Goal: Information Seeking & Learning: Learn about a topic

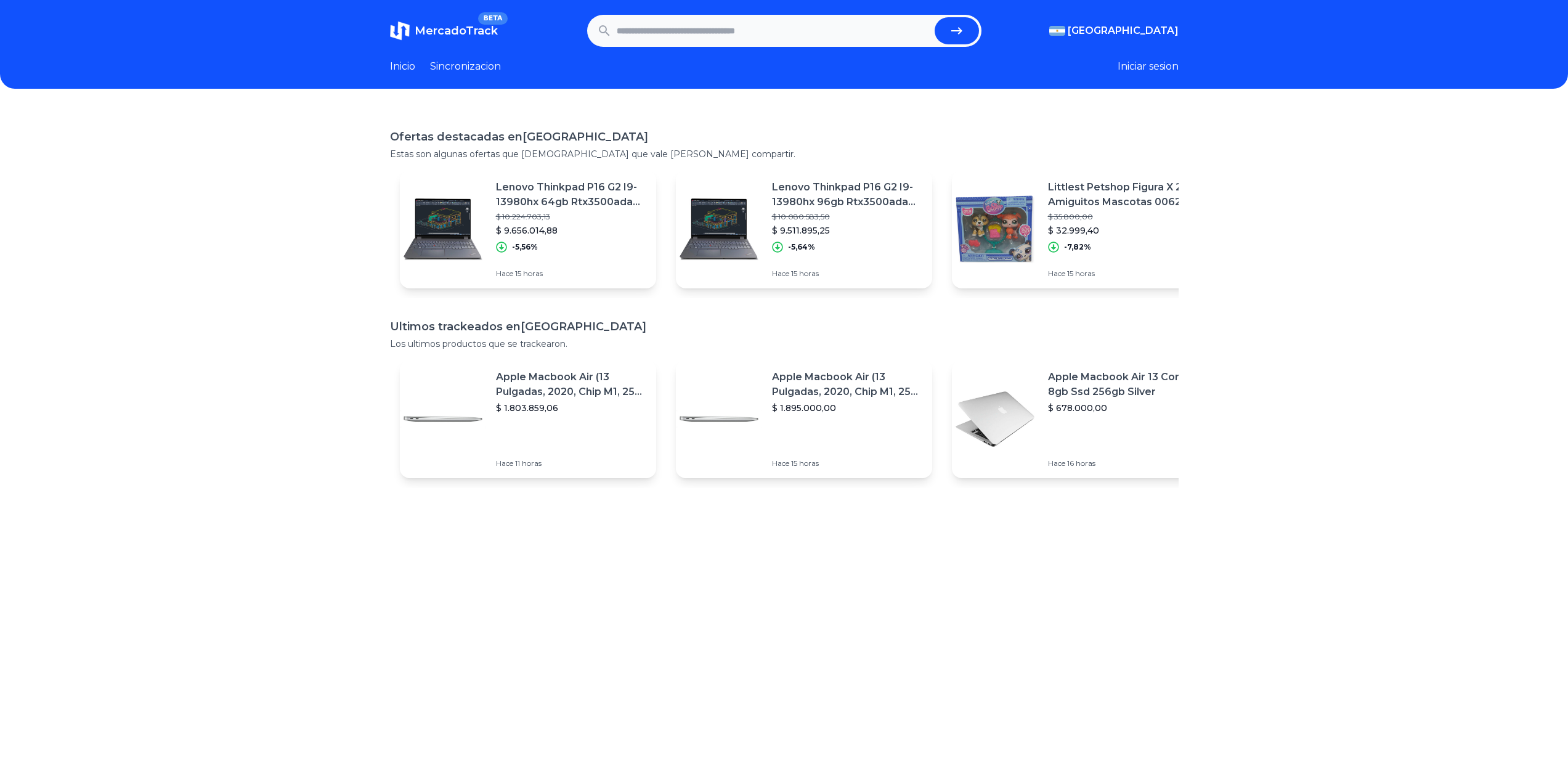
click at [661, 24] on input "text" at bounding box center [773, 31] width 313 height 27
paste input "**********"
click at [958, 27] on icon "submit" at bounding box center [956, 31] width 15 height 15
type input "**********"
click at [663, 37] on input "text" at bounding box center [773, 31] width 313 height 27
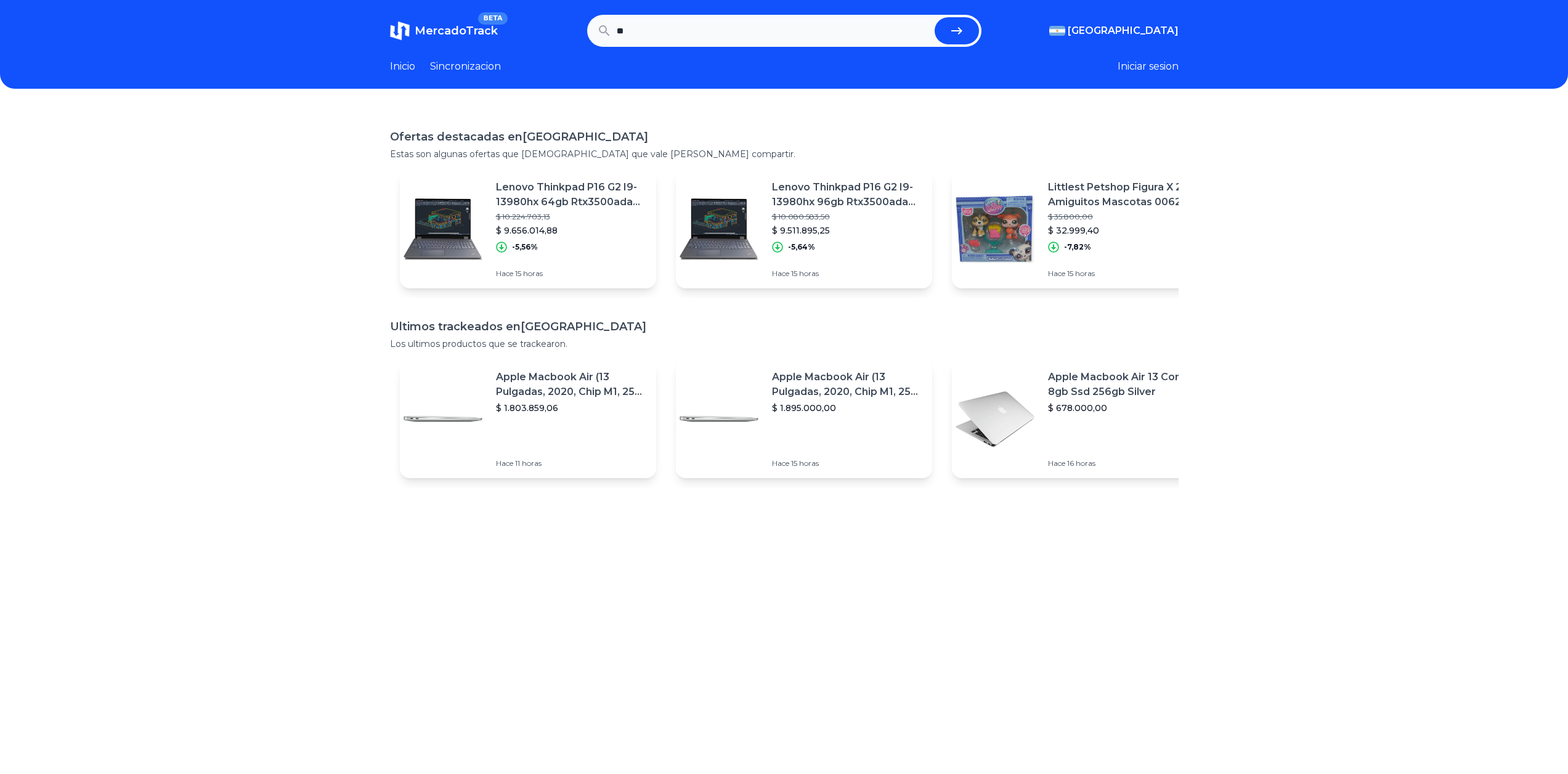
type input "*"
type input "********"
click at [934, 17] on button "submit" at bounding box center [956, 31] width 44 height 27
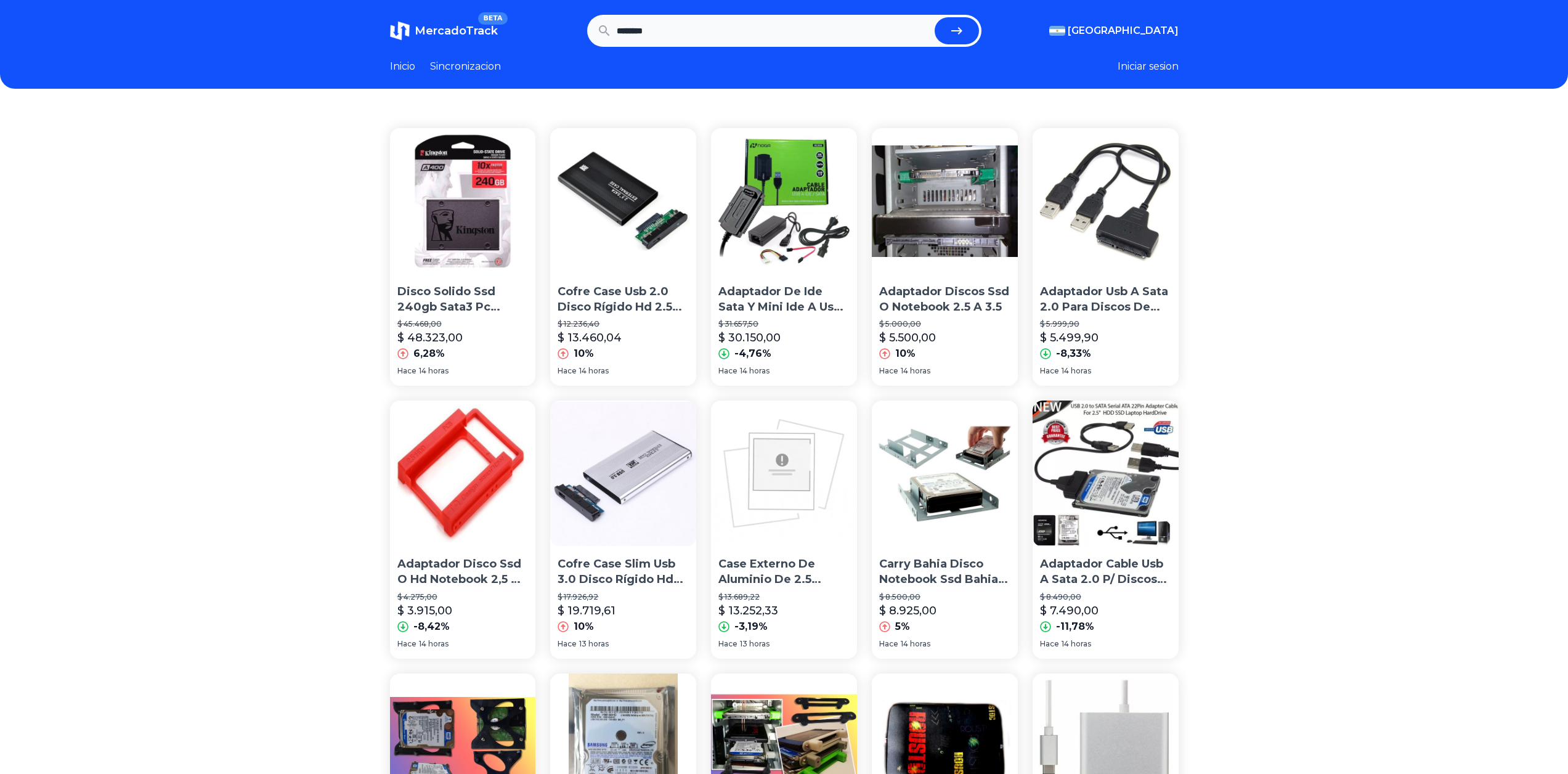
drag, startPoint x: 719, startPoint y: 29, endPoint x: 681, endPoint y: 44, distance: 40.9
click at [719, 29] on input "********" at bounding box center [773, 31] width 313 height 27
click at [486, 69] on link "Sincronizacion" at bounding box center [464, 67] width 71 height 15
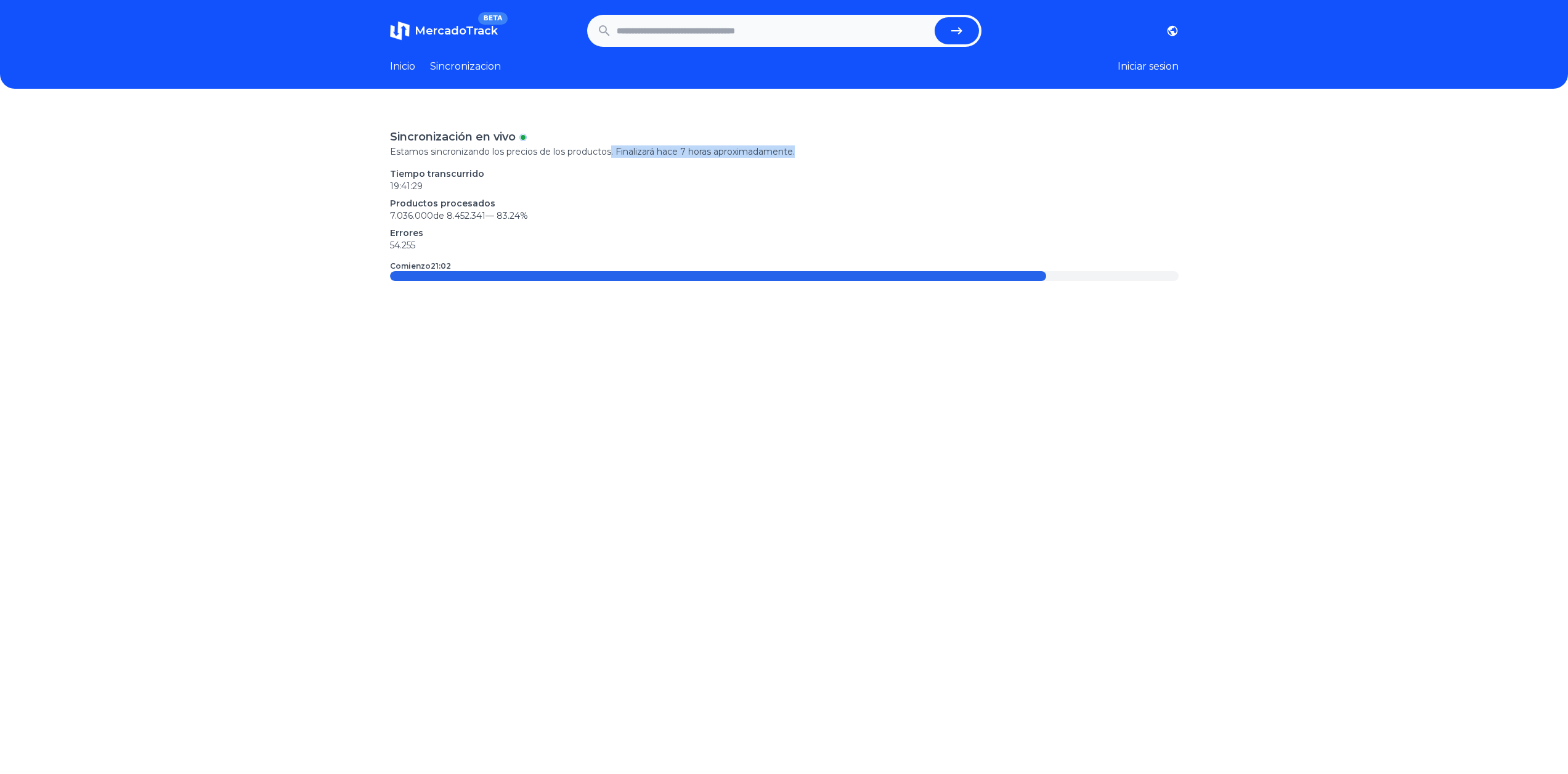
drag, startPoint x: 620, startPoint y: 151, endPoint x: 890, endPoint y: 148, distance: 270.0
click at [891, 148] on p "Estamos sincronizando los precios de los productos. Finalizará hace 7 horas apr…" at bounding box center [784, 151] width 789 height 12
drag, startPoint x: 542, startPoint y: 189, endPoint x: 554, endPoint y: 217, distance: 30.5
click at [551, 216] on div "Tiempo transcurrido 19:41:31 Productos procesados 7.036.000 de 8.452.341 — 83.2…" at bounding box center [784, 209] width 789 height 83
click at [555, 217] on p "7.036.000 de 8.452.341 — 83.24 %" at bounding box center [784, 215] width 789 height 12
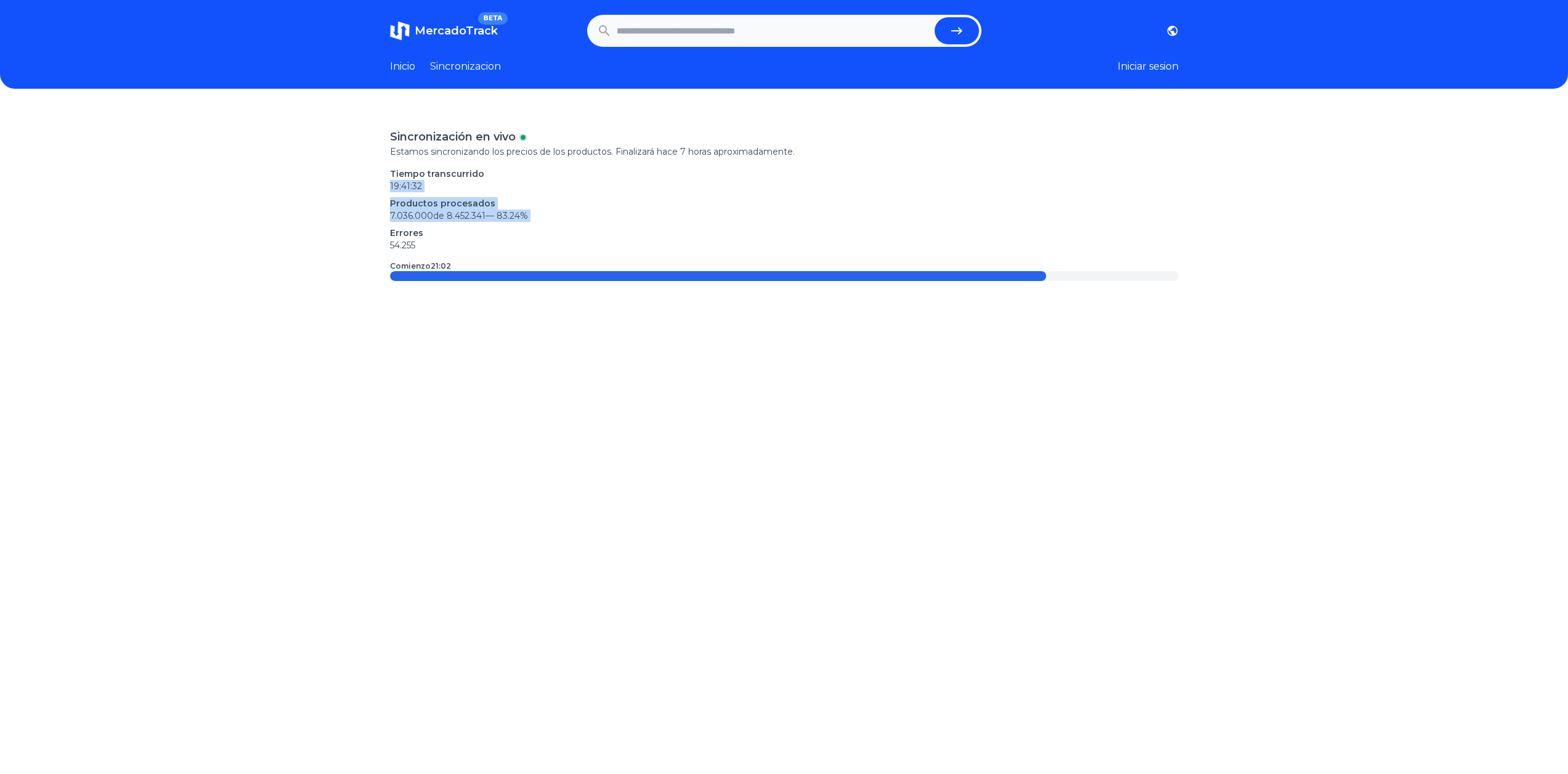
drag, startPoint x: 555, startPoint y: 217, endPoint x: 399, endPoint y: 189, distance: 158.5
click at [399, 189] on div "Tiempo transcurrido 19:41:32 Productos procesados 7.036.000 de 8.452.341 — 83.2…" at bounding box center [784, 209] width 789 height 83
click at [399, 189] on time "19:41:32" at bounding box center [406, 186] width 32 height 11
drag, startPoint x: 426, startPoint y: 258, endPoint x: 407, endPoint y: 206, distance: 55.4
click at [407, 207] on div "Sincronización en vivo Estamos sincronizando los precios de los productos. Fina…" at bounding box center [784, 204] width 789 height 153
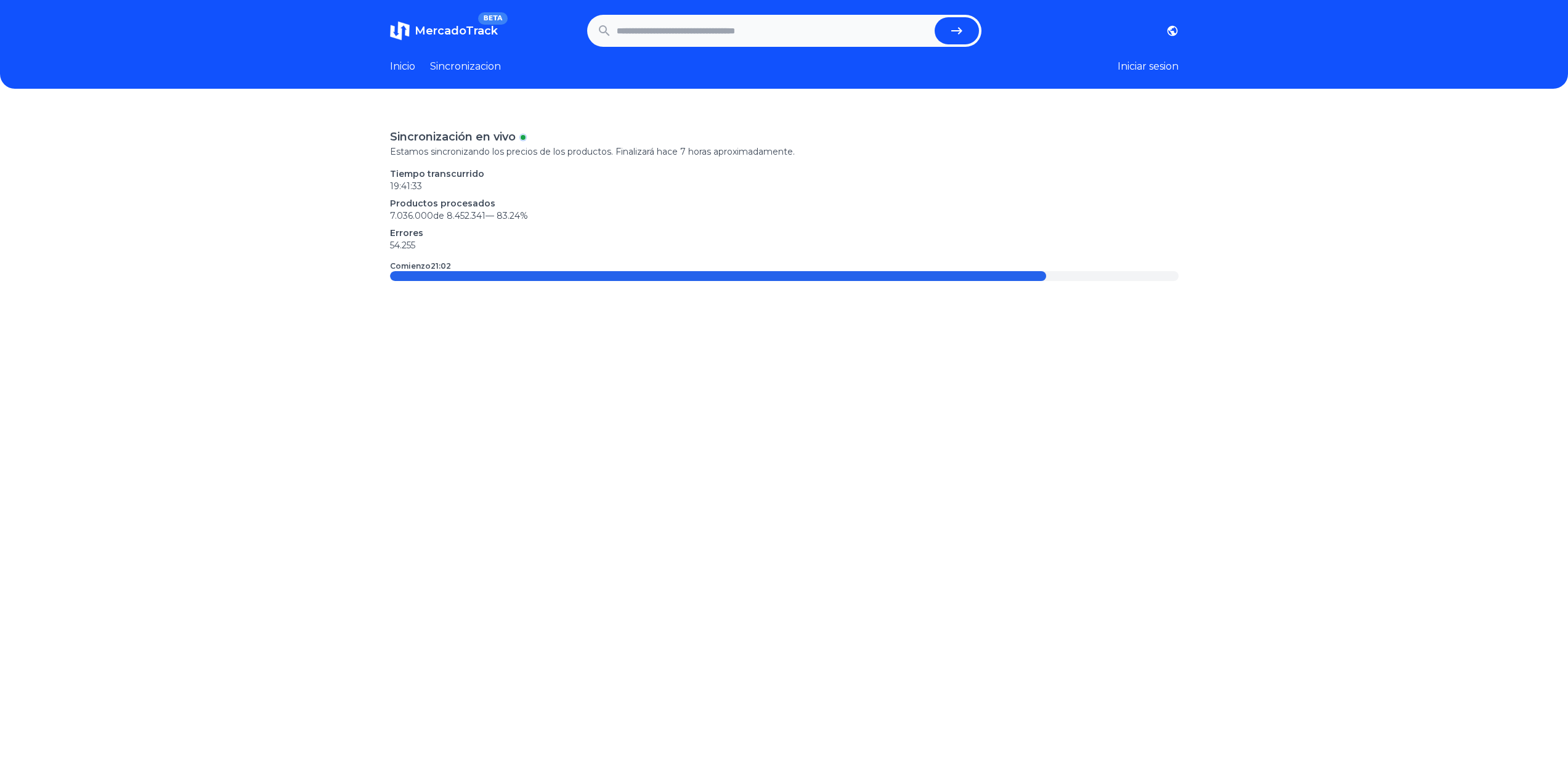
click at [407, 191] on time "19:41:33" at bounding box center [406, 186] width 32 height 11
click at [411, 67] on link "Inicio" at bounding box center [403, 67] width 26 height 15
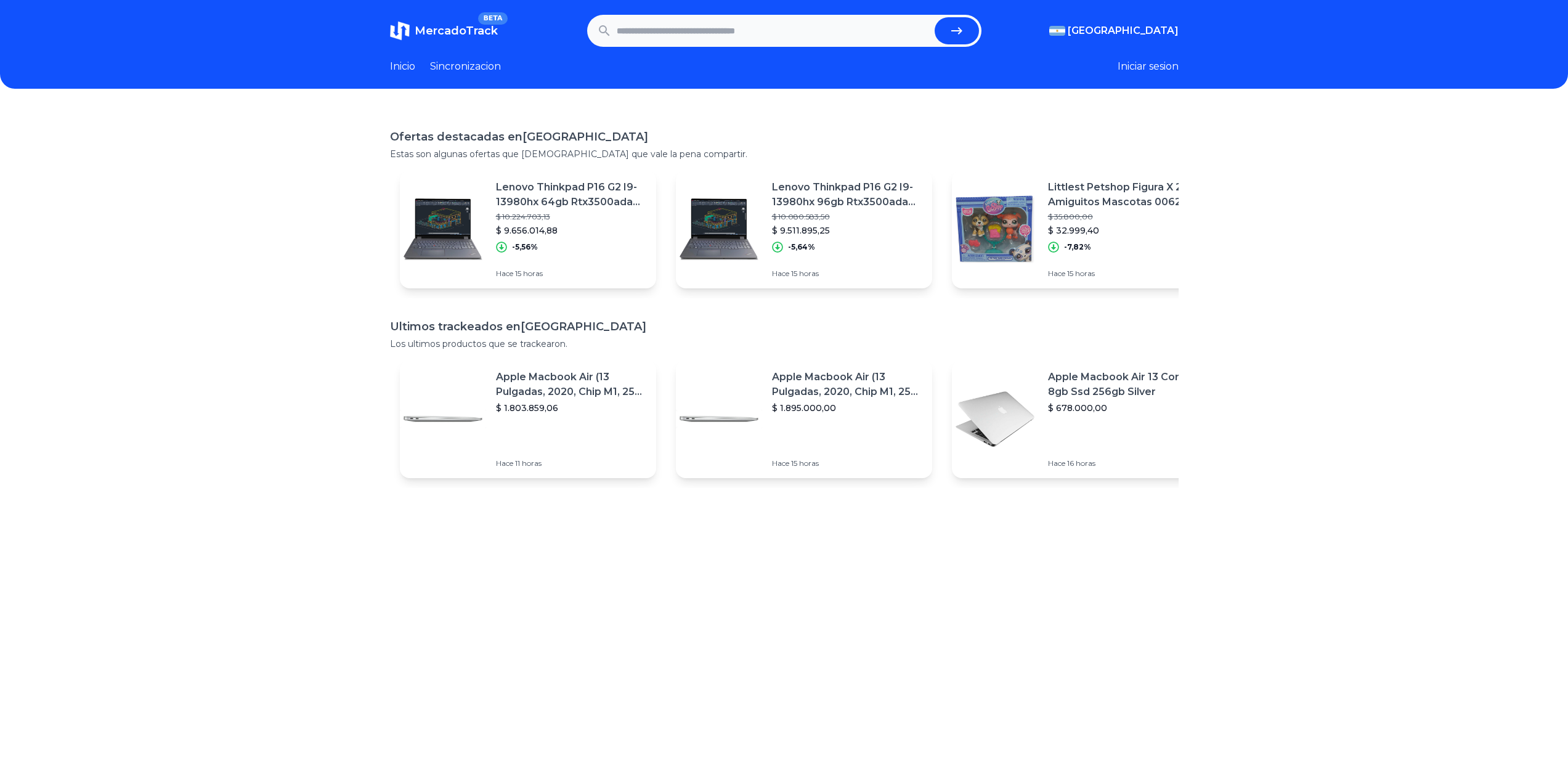
click at [807, 191] on p "Lenovo Thinkpad P16 G2 I9-13980hx 96gb Rtx3500ada 1tbssd" at bounding box center [847, 194] width 150 height 29
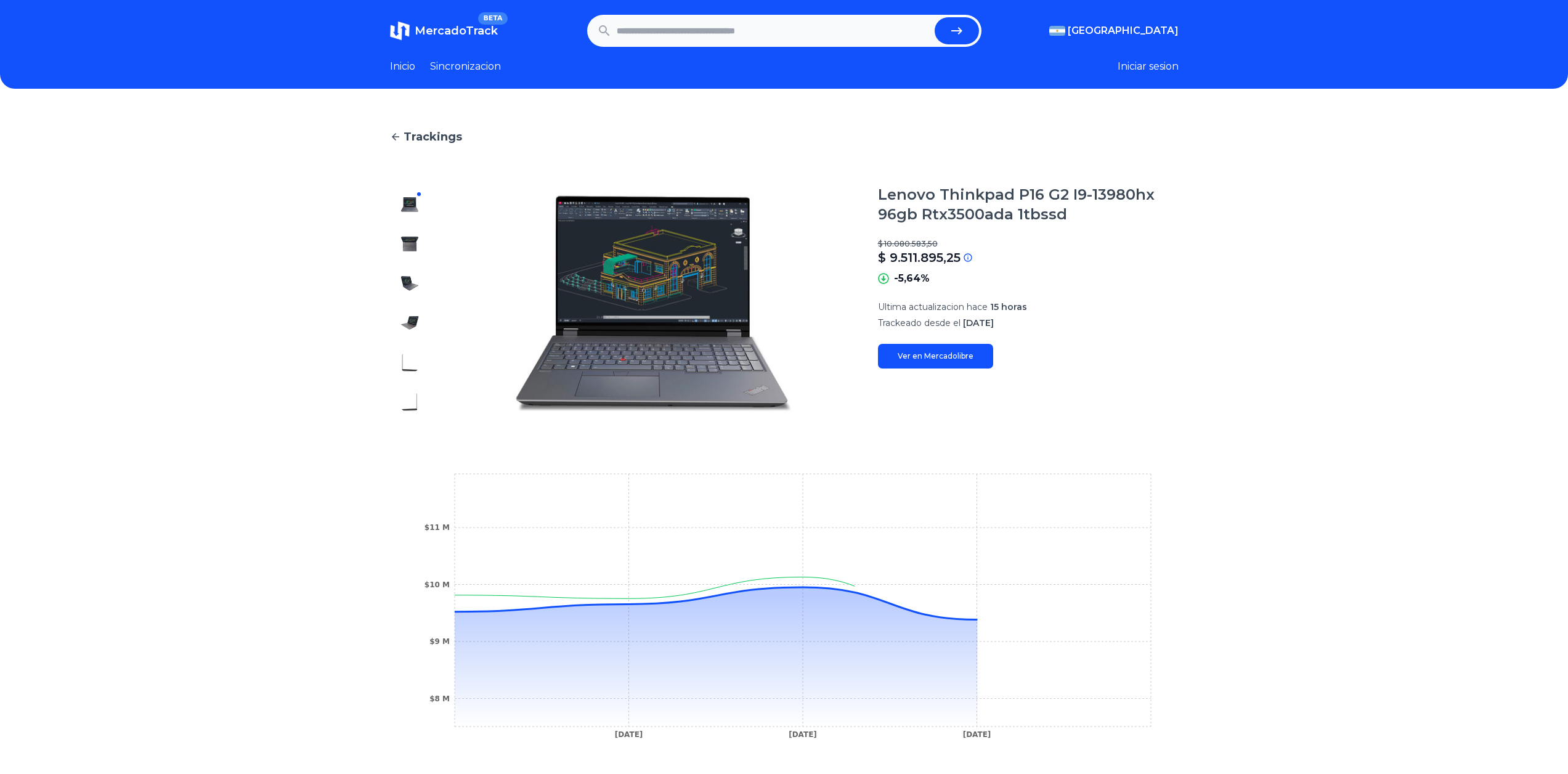
click at [760, 24] on input "text" at bounding box center [773, 31] width 313 height 27
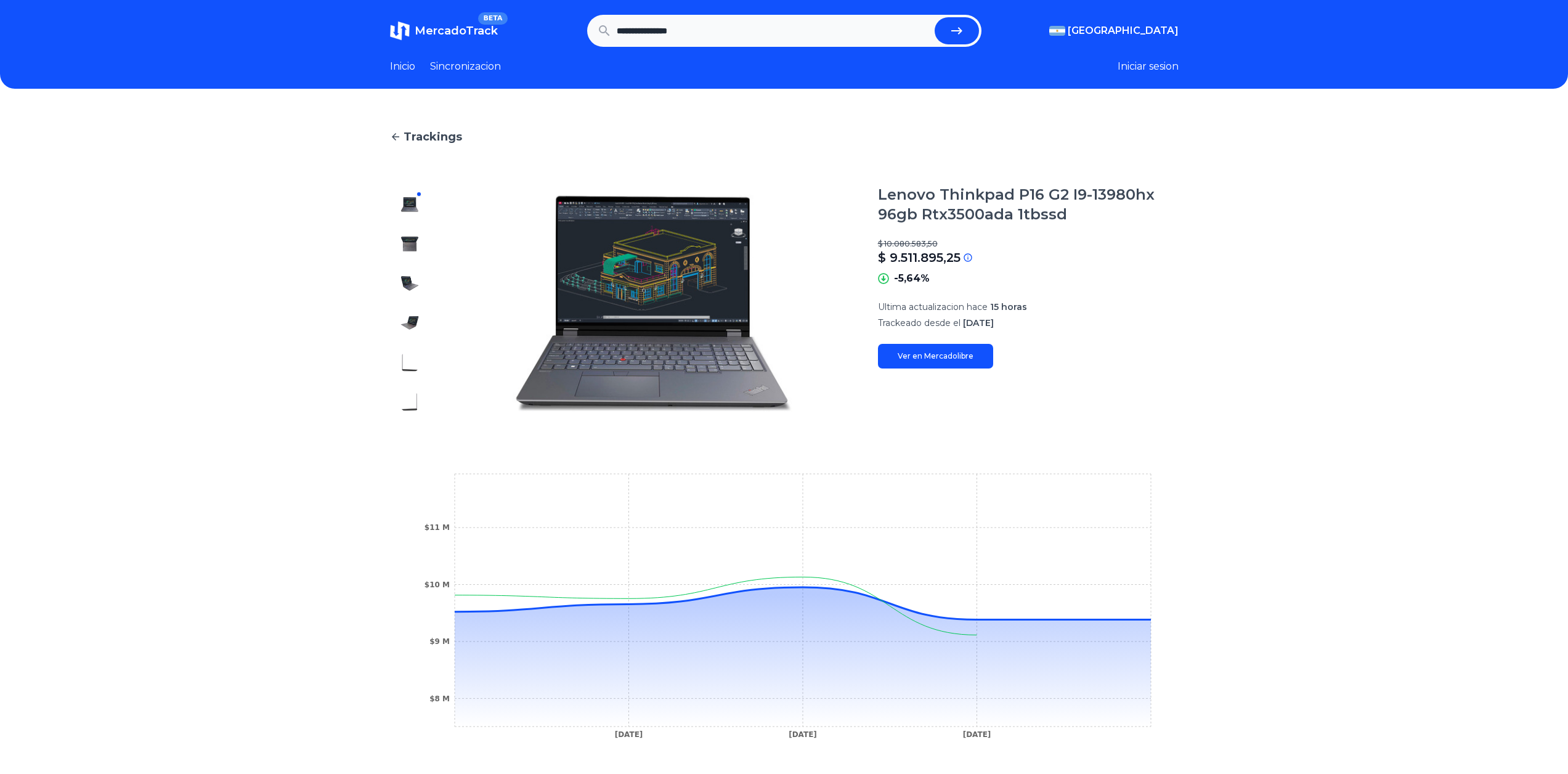
type input "**********"
click at [934, 17] on button "submit" at bounding box center [956, 31] width 44 height 27
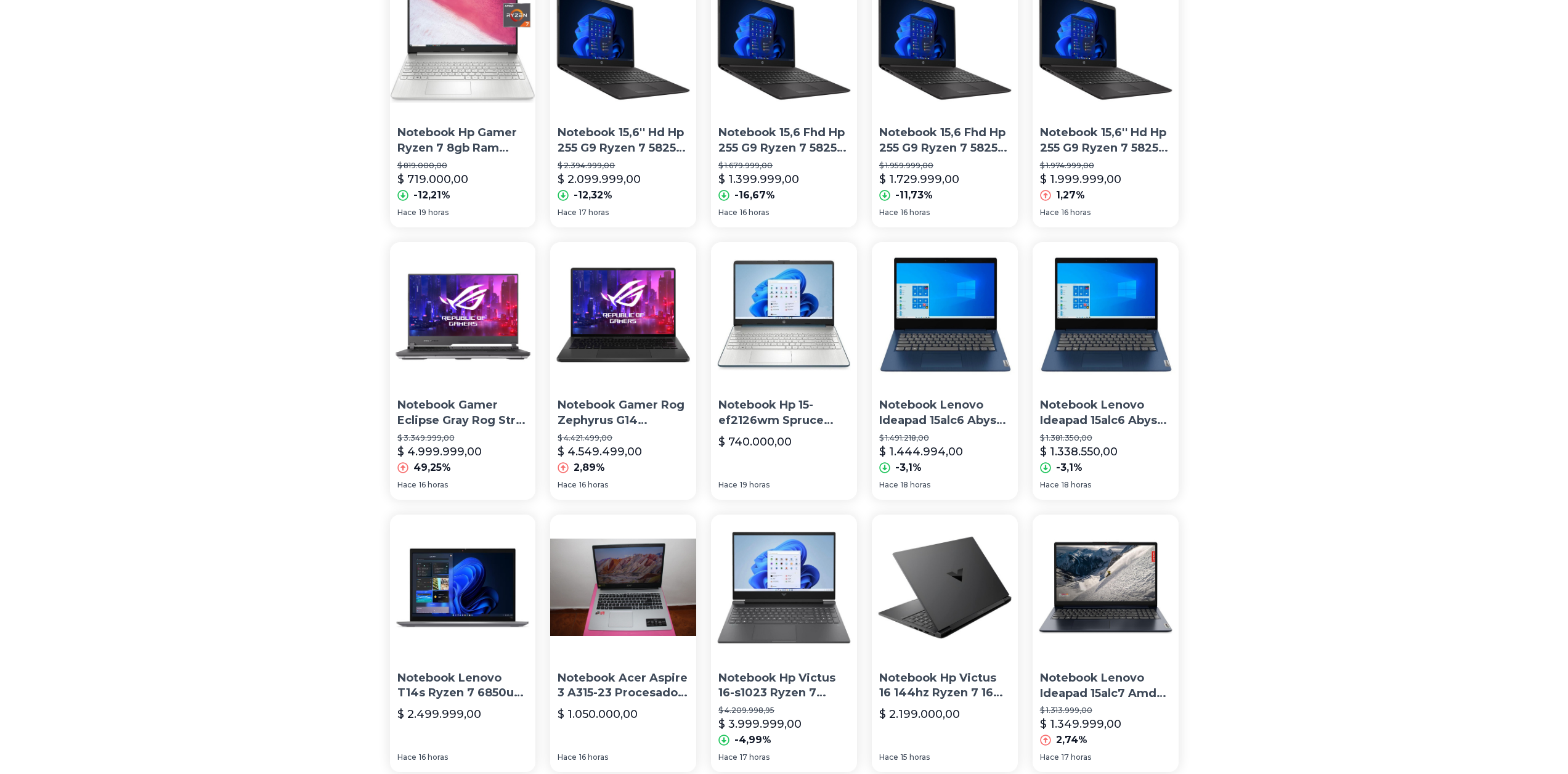
scroll to position [370, 0]
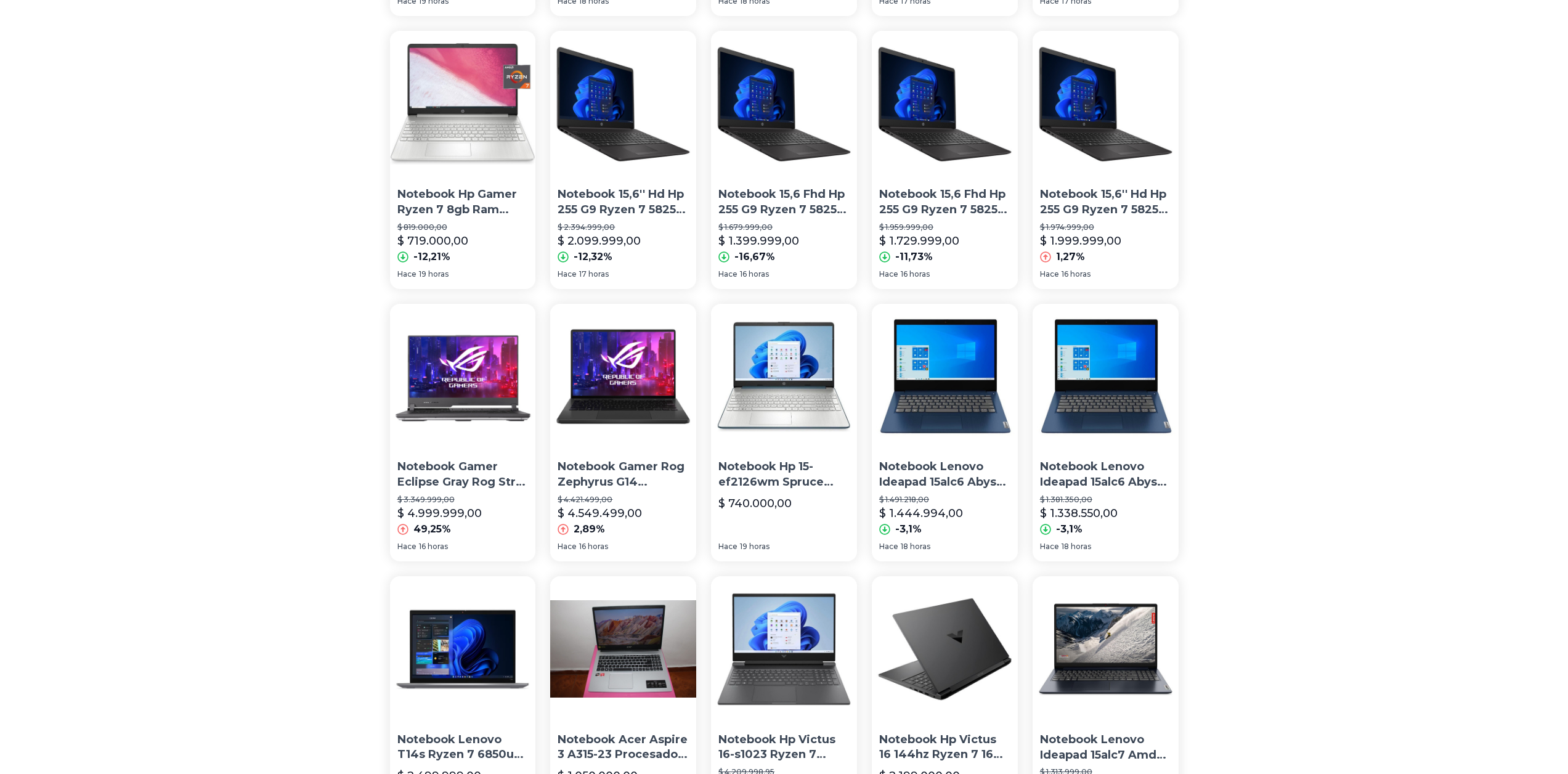
click at [486, 187] on p "Notebook Hp Gamer Ryzen 7 8gb Ram 256gb Ssd 15.6 Hd Windows" at bounding box center [463, 202] width 131 height 31
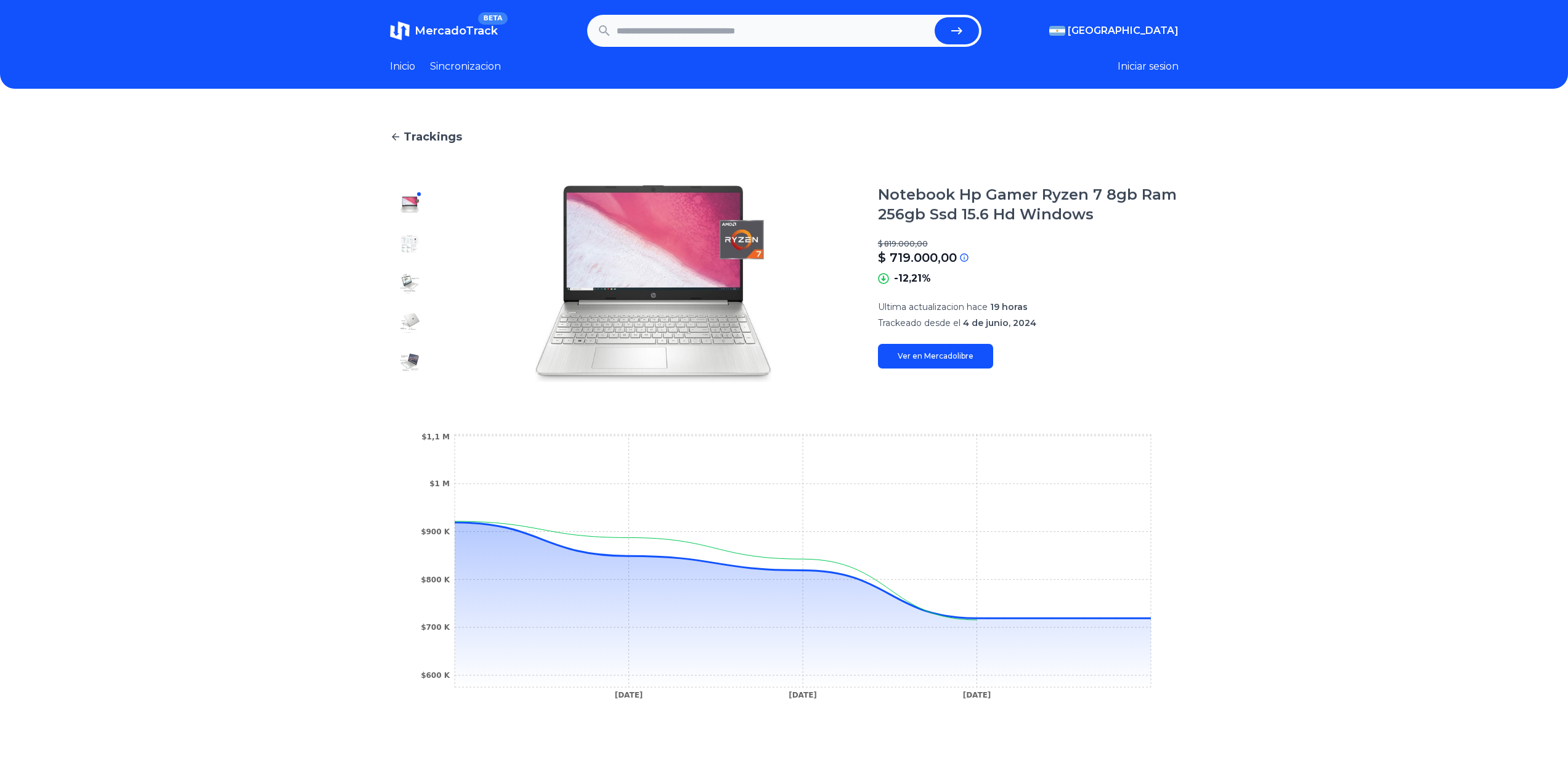
click at [435, 145] on span "Trackings" at bounding box center [432, 136] width 59 height 17
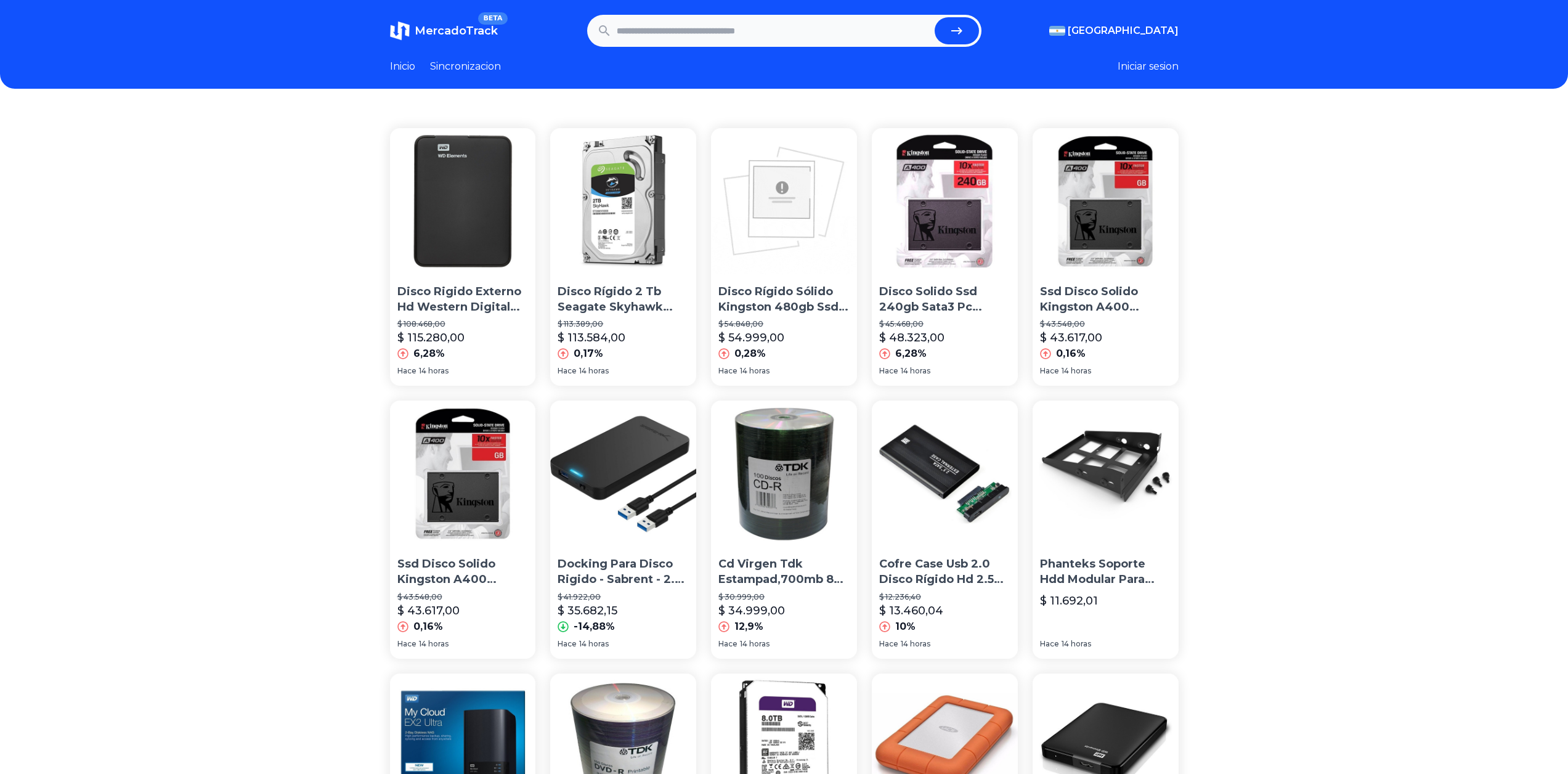
click at [776, 16] on form at bounding box center [784, 30] width 394 height 32
click at [781, 23] on input "text" at bounding box center [773, 31] width 313 height 27
type input "********"
click at [934, 17] on button "submit" at bounding box center [956, 31] width 44 height 27
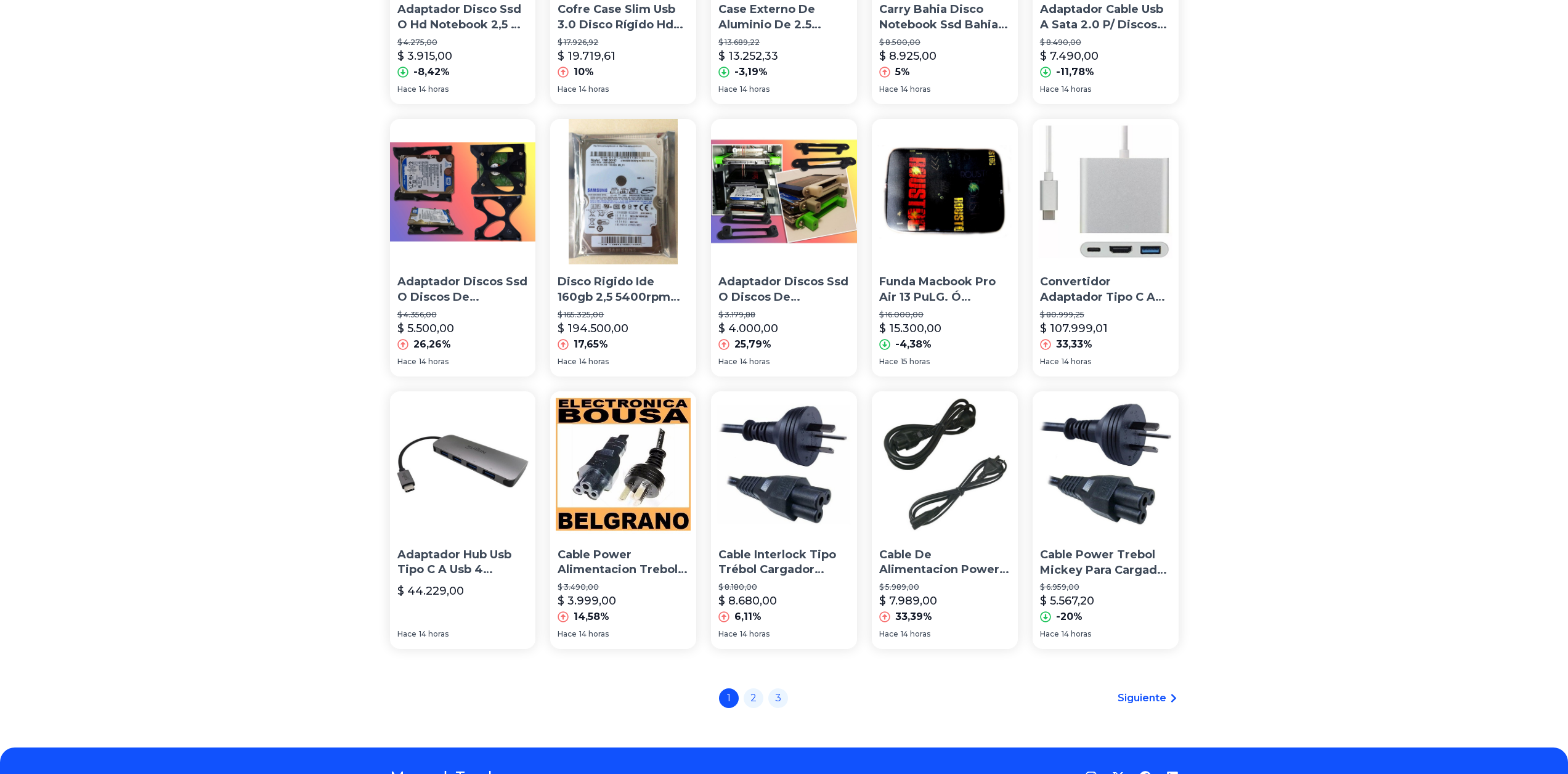
scroll to position [622, 0]
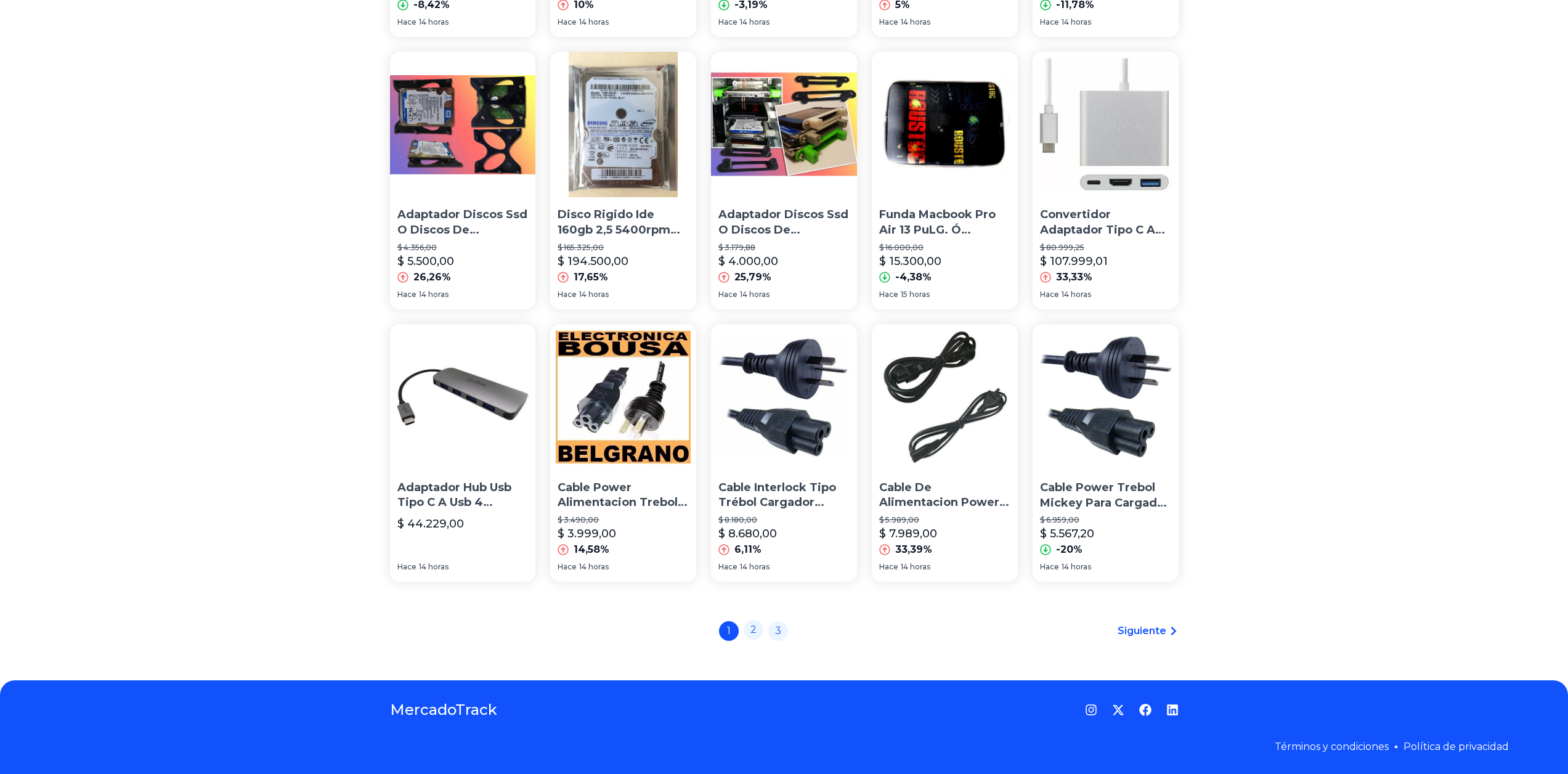
click at [753, 630] on link "2" at bounding box center [754, 630] width 20 height 20
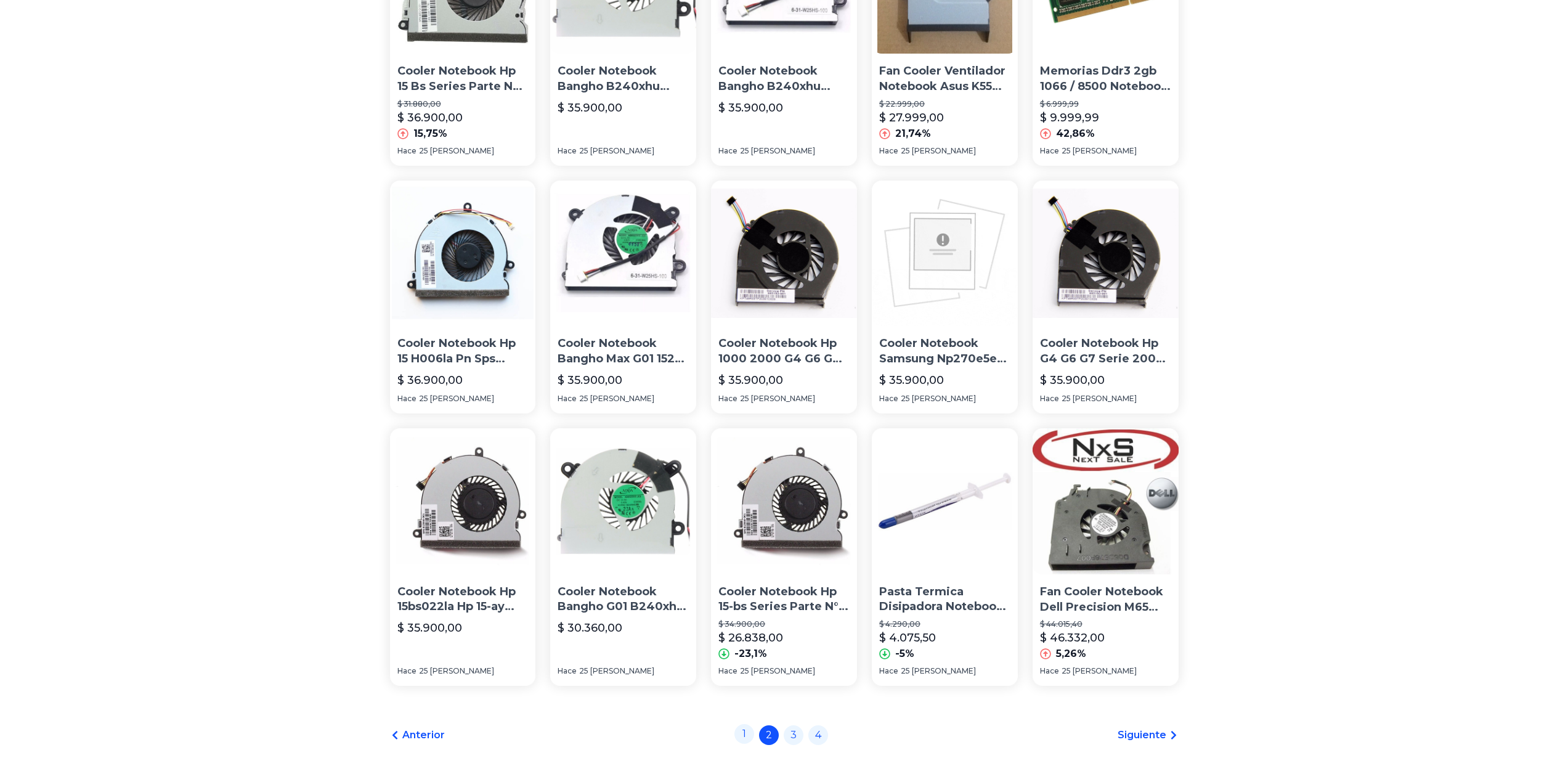
scroll to position [597, 0]
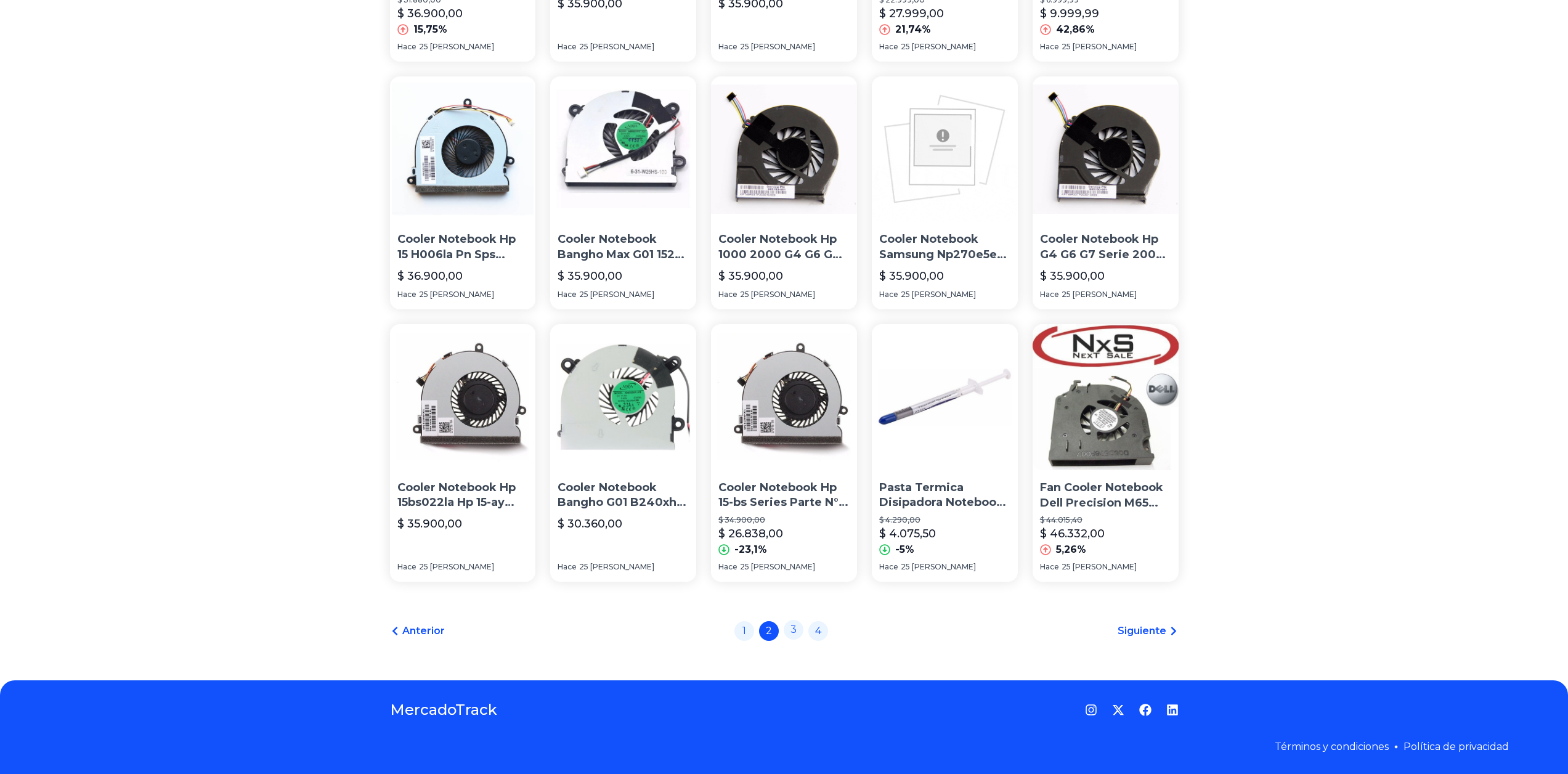
click at [800, 626] on link "3" at bounding box center [793, 630] width 20 height 20
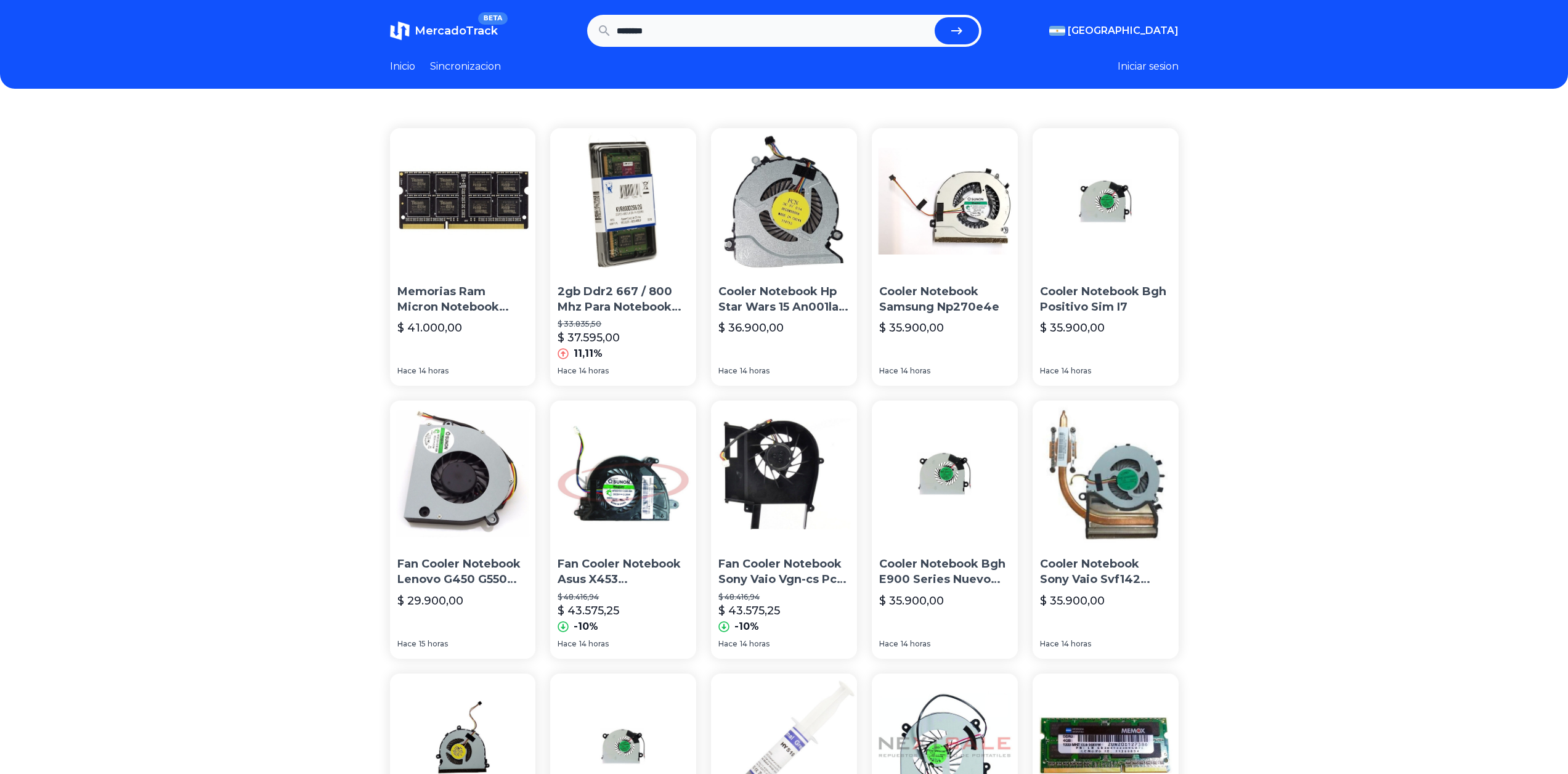
click at [724, 37] on input "********" at bounding box center [773, 31] width 313 height 27
type input "**********"
click at [934, 17] on button "submit" at bounding box center [956, 31] width 44 height 27
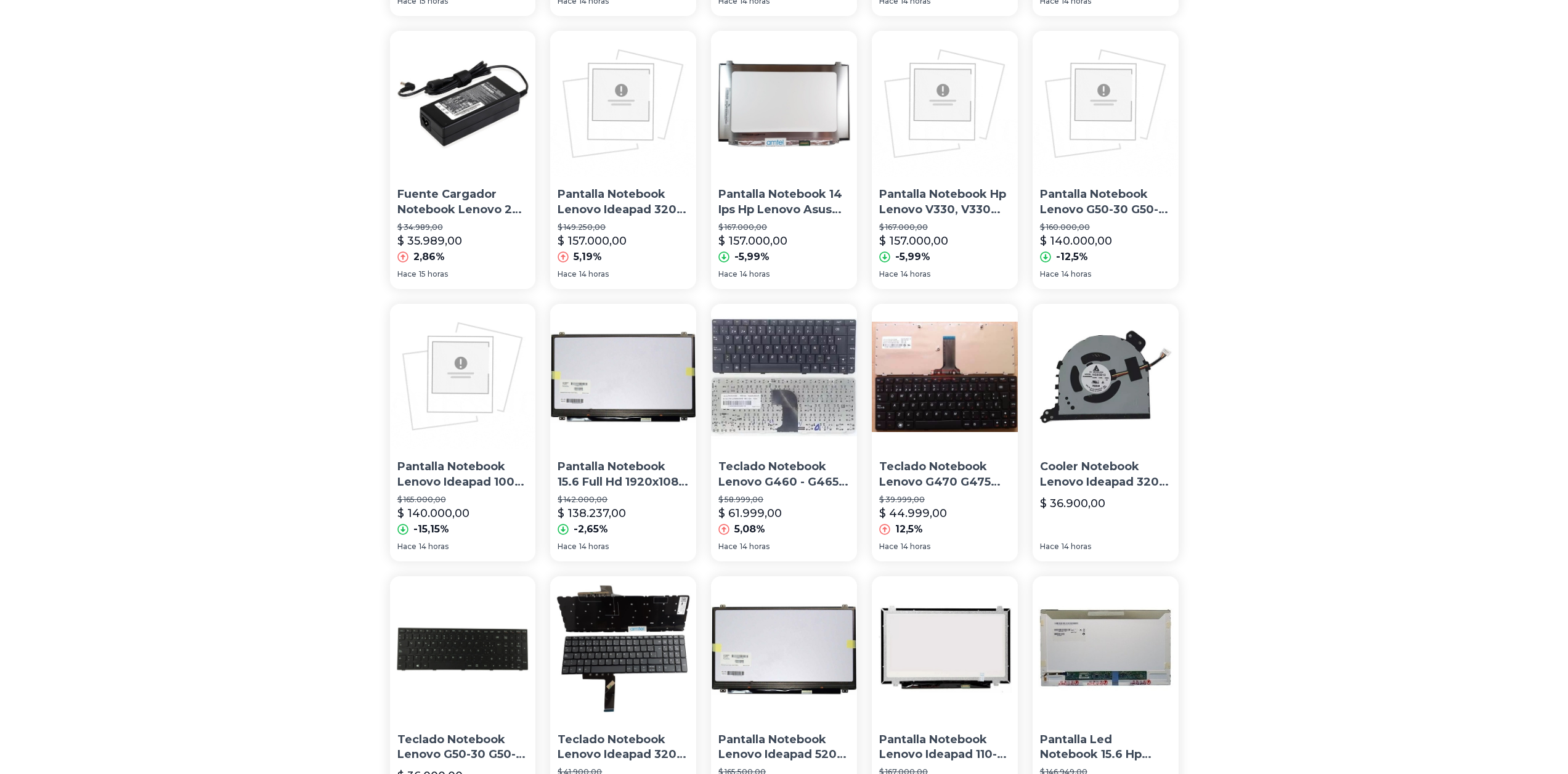
scroll to position [622, 0]
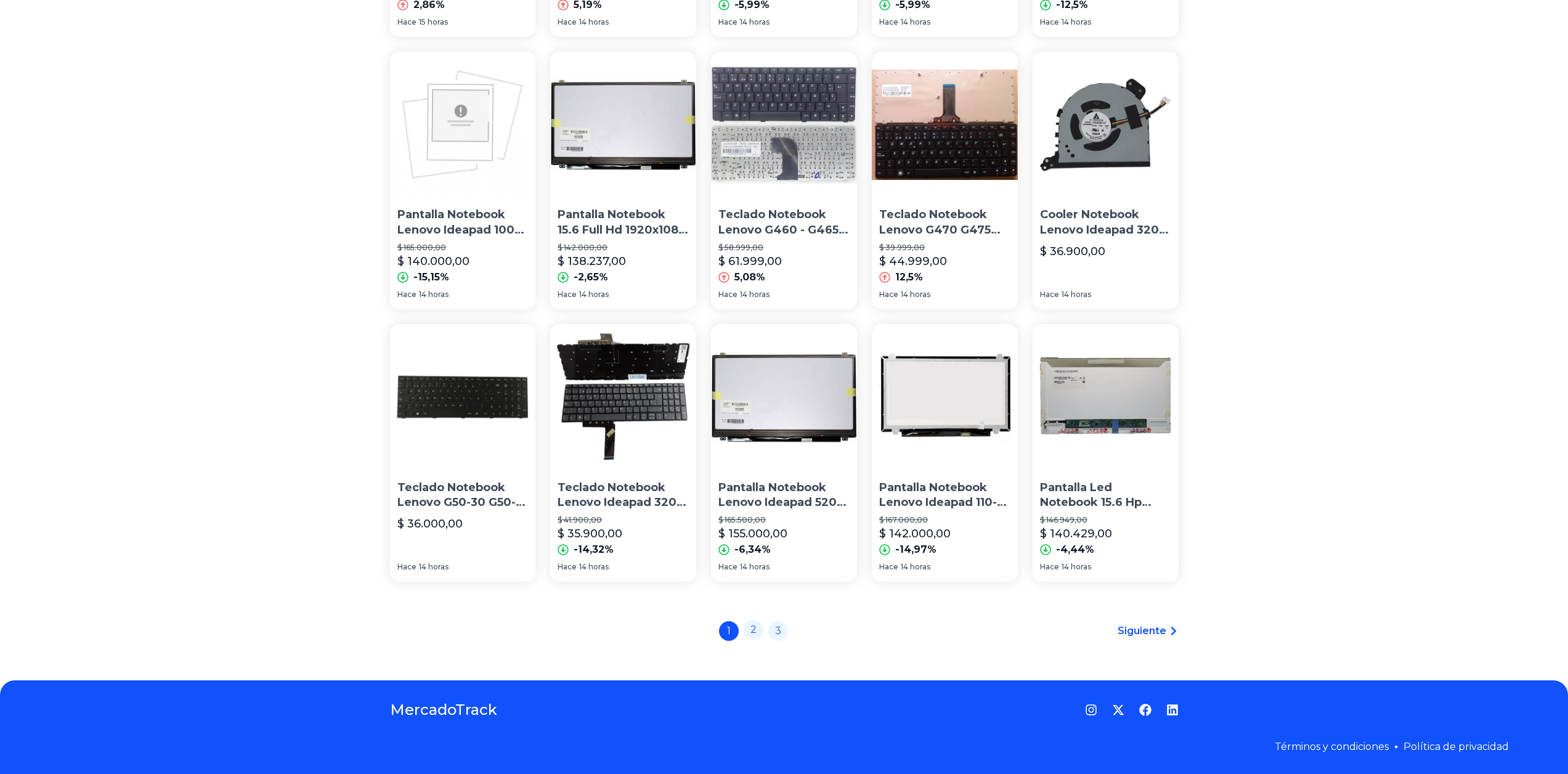
click at [757, 627] on link "2" at bounding box center [754, 630] width 20 height 20
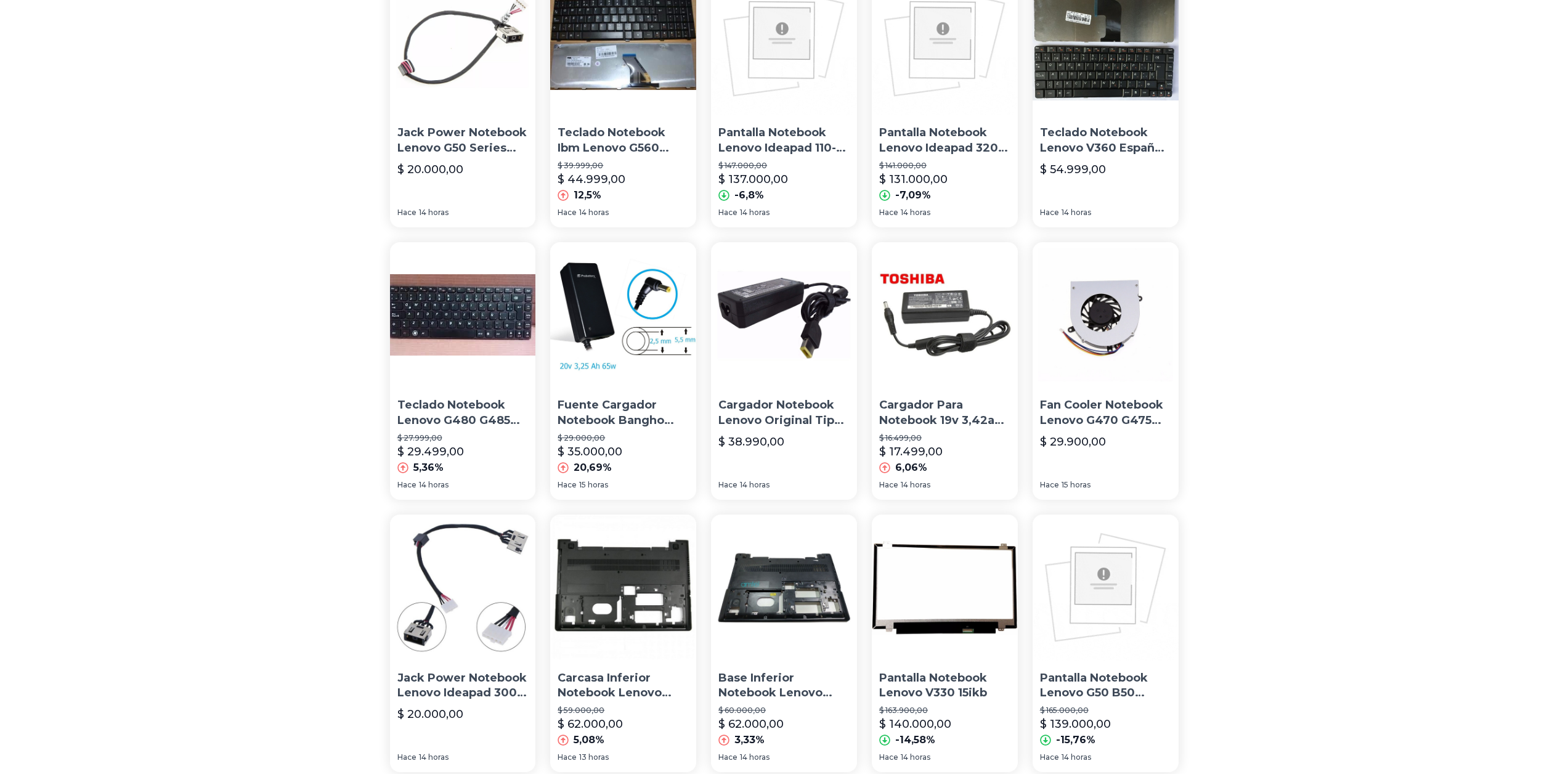
scroll to position [622, 0]
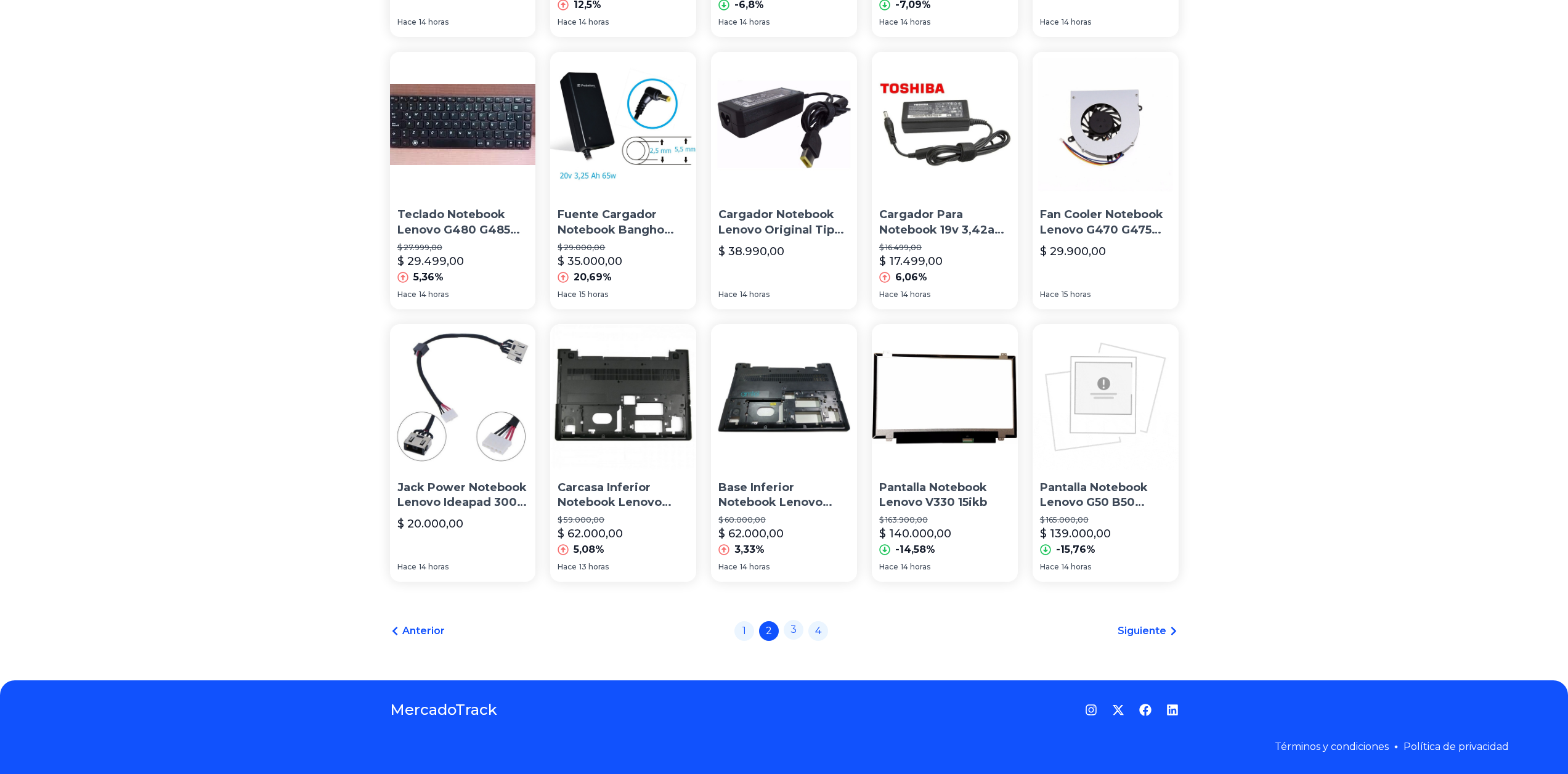
click at [802, 630] on link "3" at bounding box center [793, 630] width 20 height 20
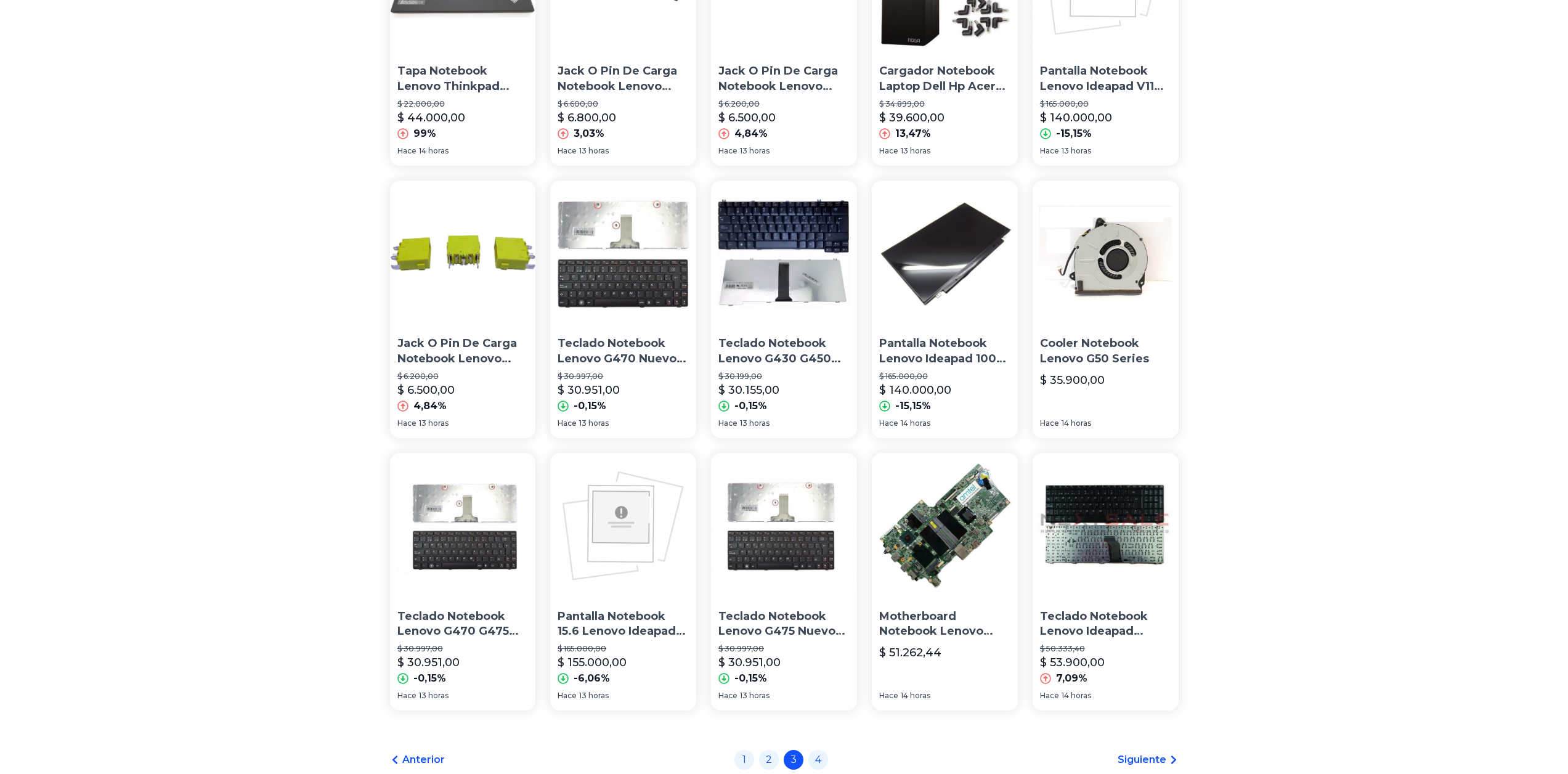
scroll to position [622, 0]
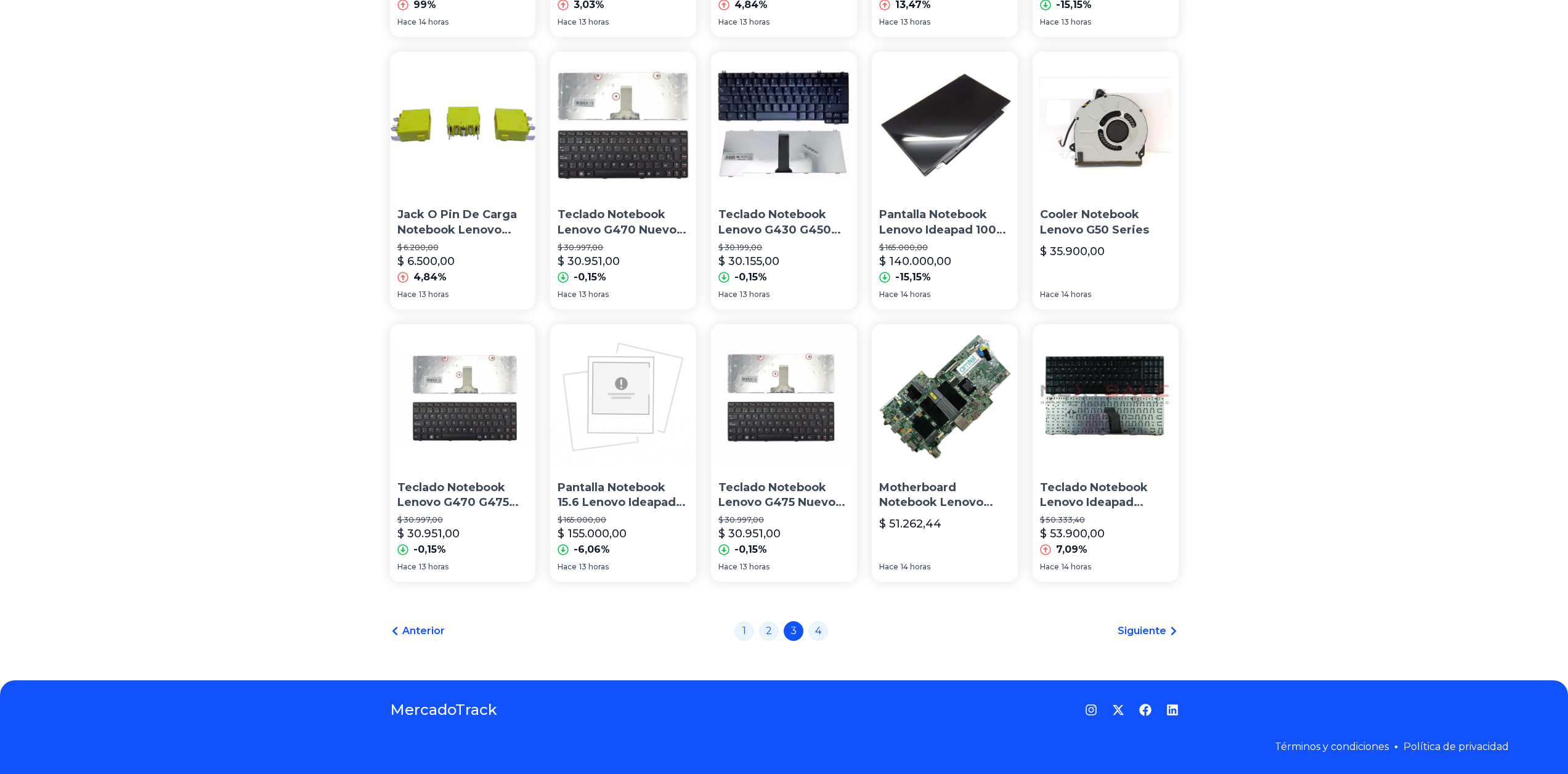
click at [834, 629] on div "Anterior 1 2 3 4 Siguiente" at bounding box center [784, 631] width 789 height 20
click at [828, 631] on link "4" at bounding box center [818, 630] width 20 height 20
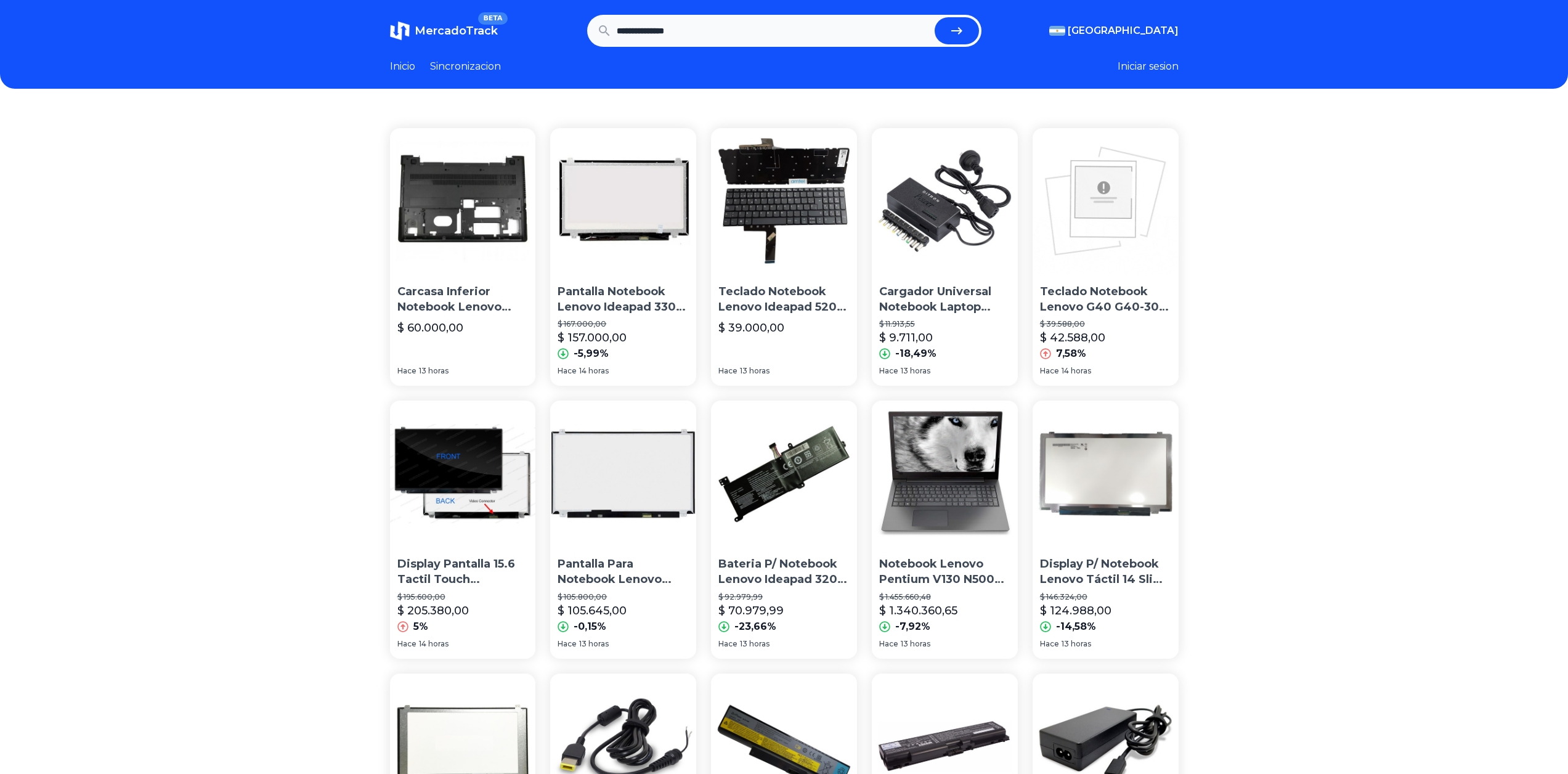
click at [724, 38] on input "**********" at bounding box center [773, 31] width 313 height 27
type input "**********"
click at [934, 17] on button "submit" at bounding box center [956, 31] width 44 height 27
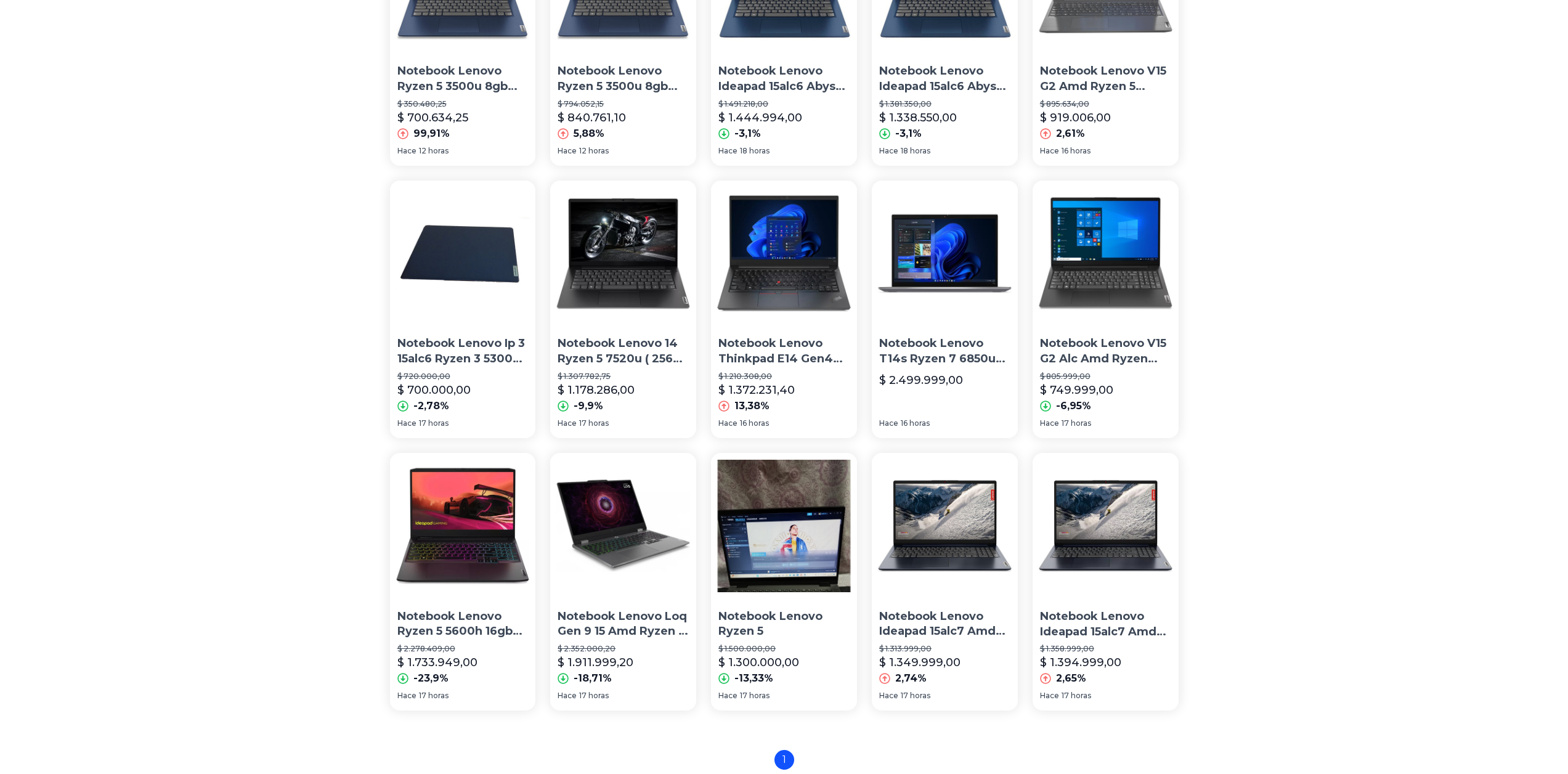
scroll to position [622, 0]
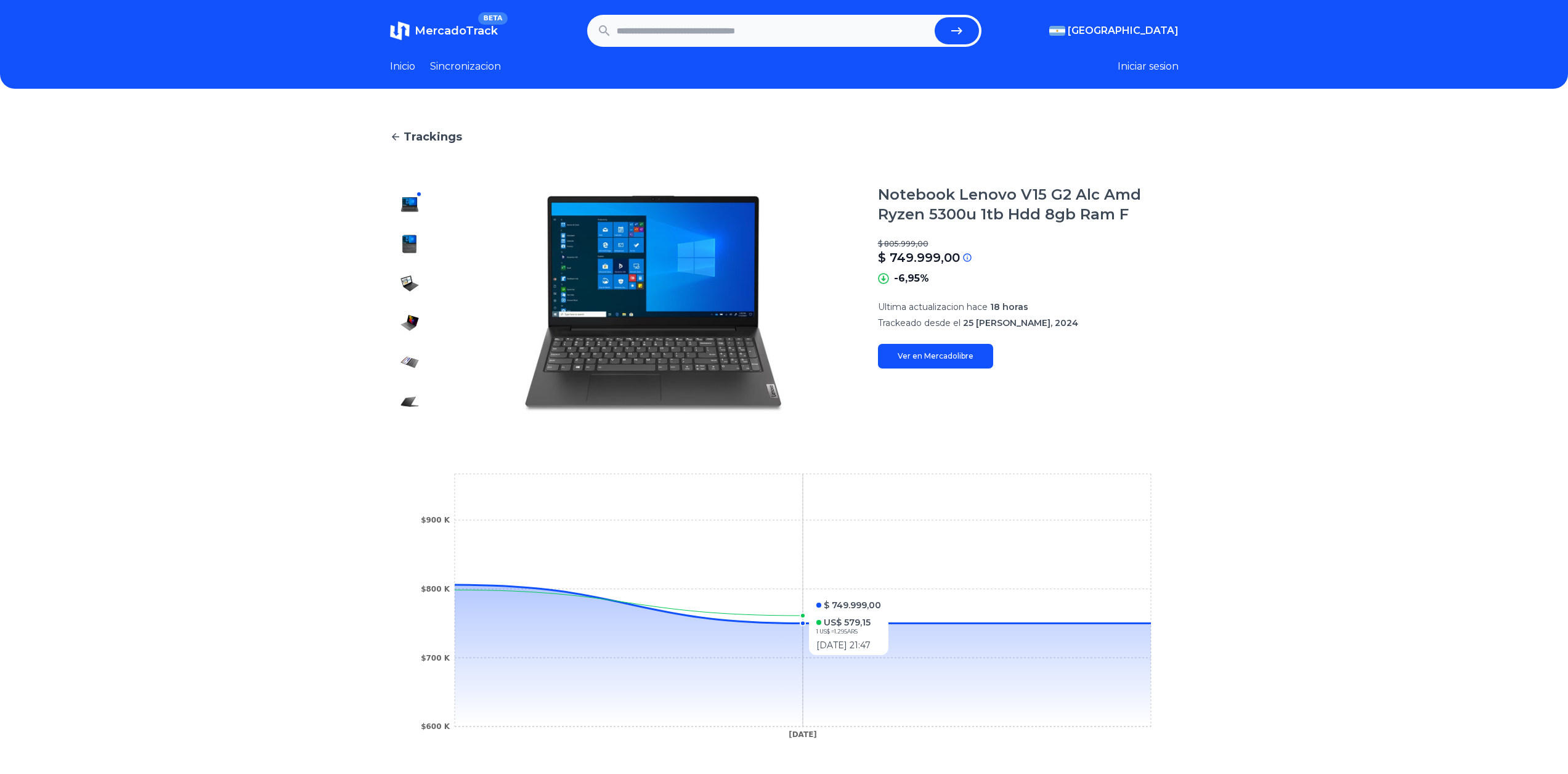
scroll to position [231, 0]
